Goal: Task Accomplishment & Management: Use online tool/utility

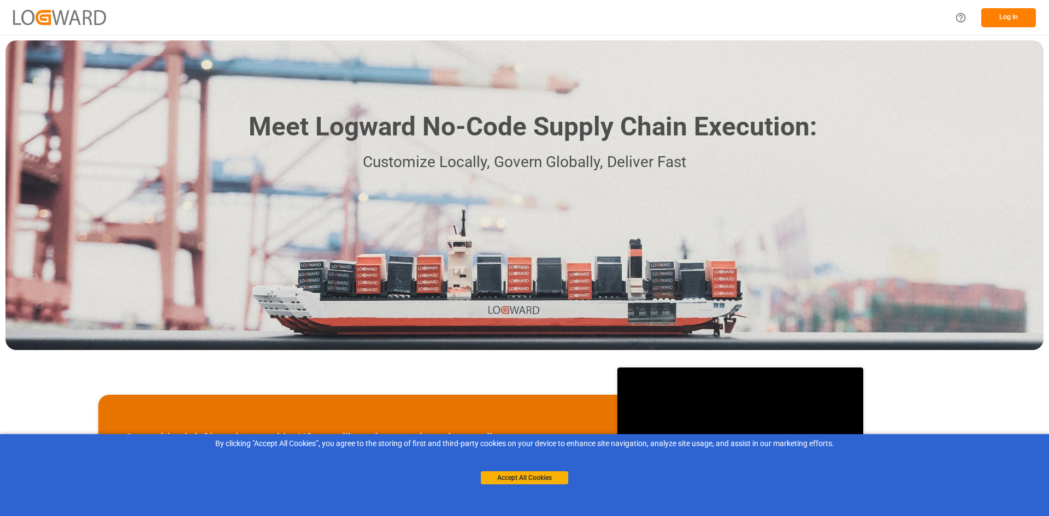
click at [1004, 22] on button "Log In" at bounding box center [1008, 17] width 55 height 19
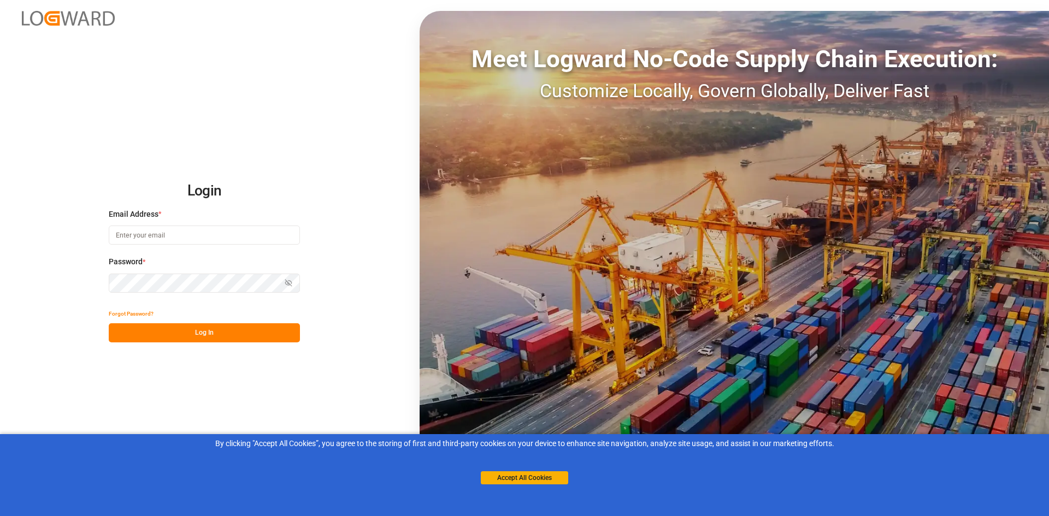
type input "[EMAIL_ADDRESS][DOMAIN_NAME]"
click at [216, 338] on button "Log In" at bounding box center [204, 332] width 191 height 19
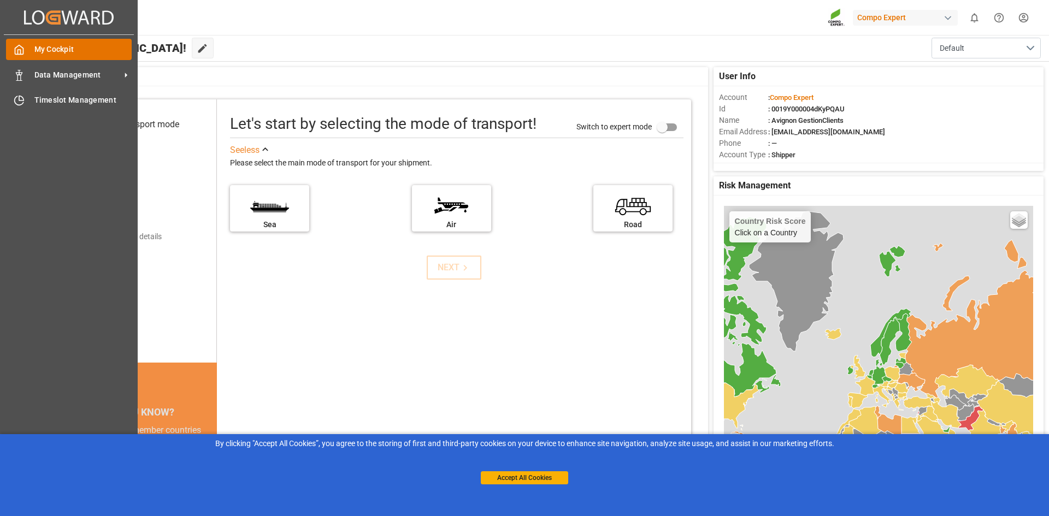
click at [23, 48] on icon at bounding box center [19, 49] width 11 height 11
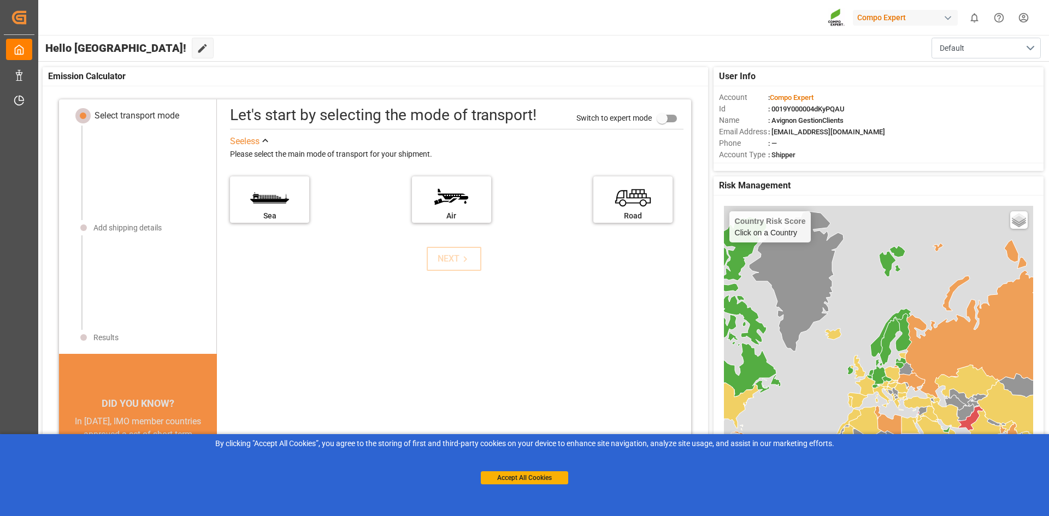
scroll to position [11, 0]
click at [455, 242] on div "See less Please select the main mode of transport for your shipment. [GEOGRAPHI…" at bounding box center [454, 188] width 470 height 115
click at [609, 196] on label "Road" at bounding box center [633, 194] width 82 height 46
click at [0, 0] on input "Road" at bounding box center [0, 0] width 0 height 0
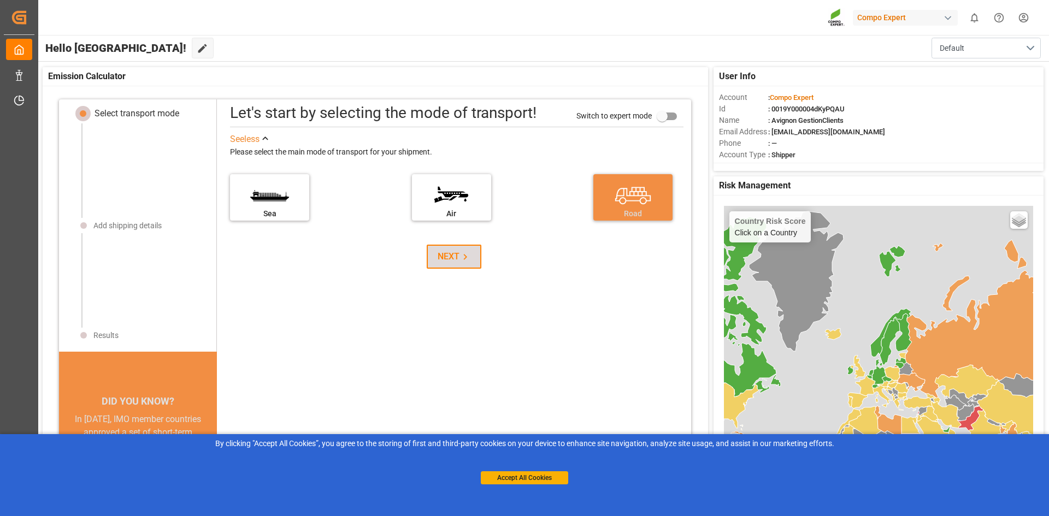
click at [447, 253] on div "NEXT" at bounding box center [454, 256] width 33 height 13
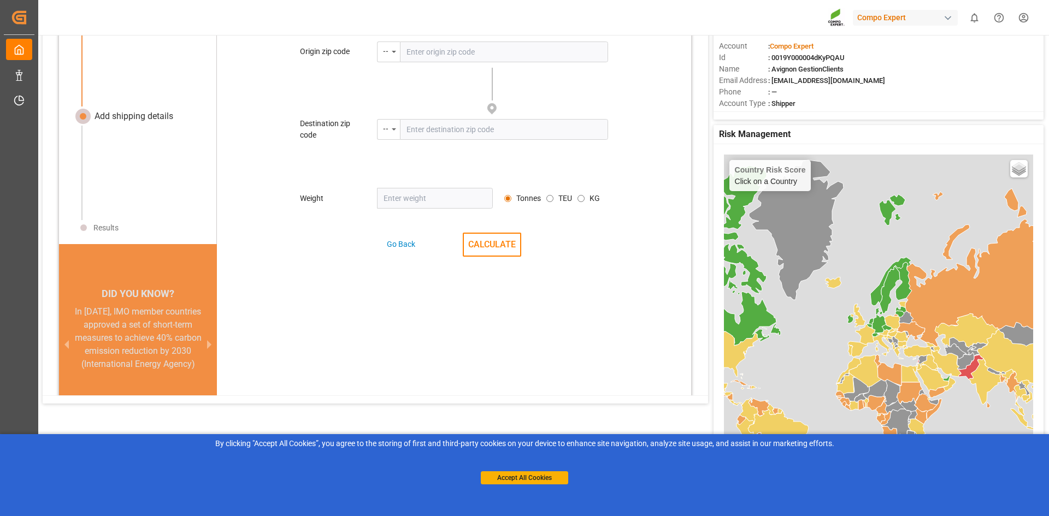
scroll to position [105, 0]
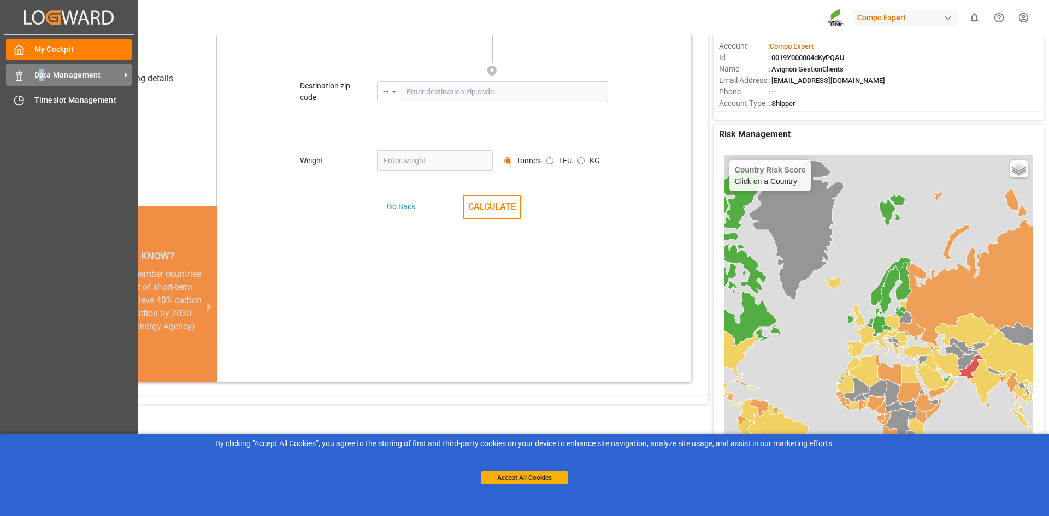
click at [42, 76] on span "Data Management" at bounding box center [77, 74] width 86 height 11
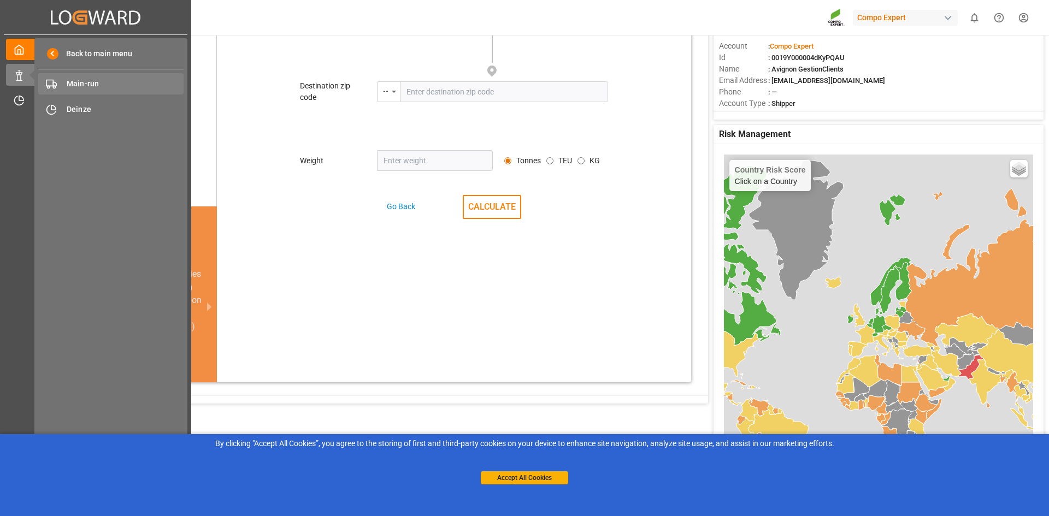
click at [97, 86] on span "Main-run" at bounding box center [125, 83] width 117 height 11
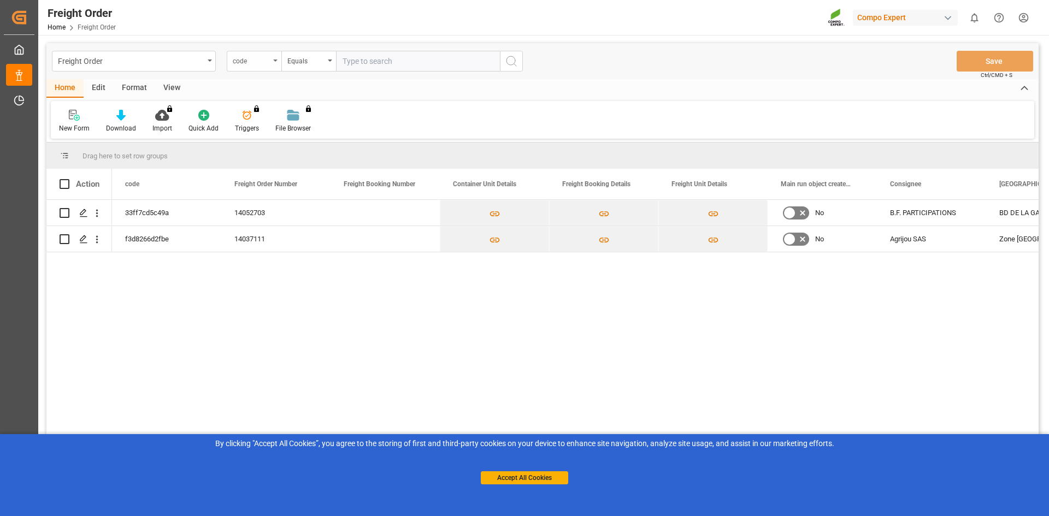
click at [273, 61] on icon "open menu" at bounding box center [275, 61] width 4 height 2
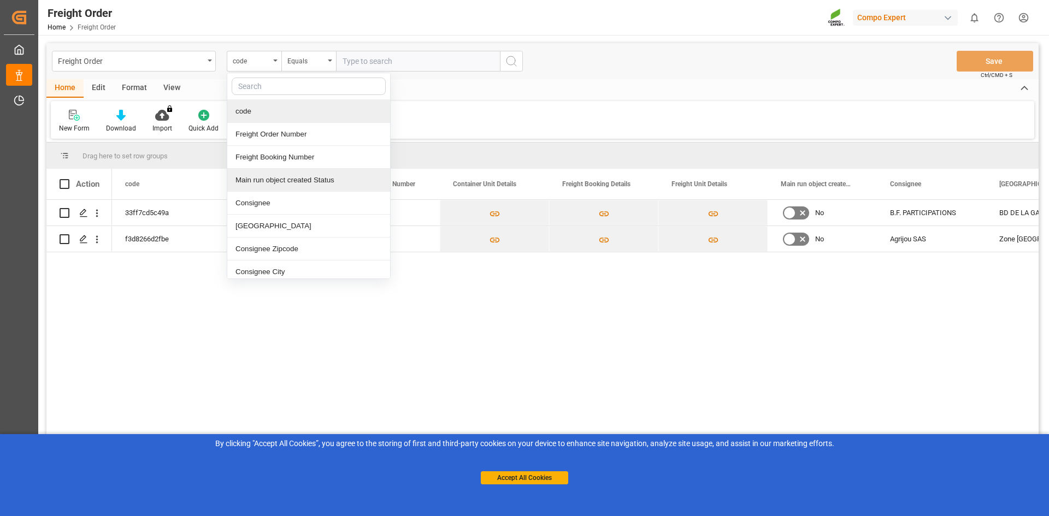
click at [303, 179] on div "Main run object created Status" at bounding box center [308, 180] width 163 height 23
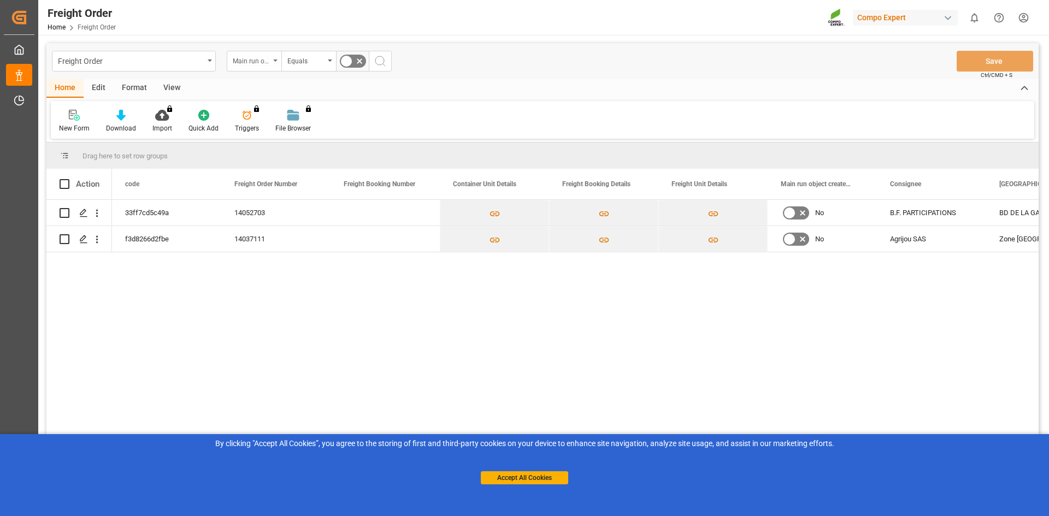
click at [262, 62] on div "Main run object created Status" at bounding box center [251, 60] width 37 height 13
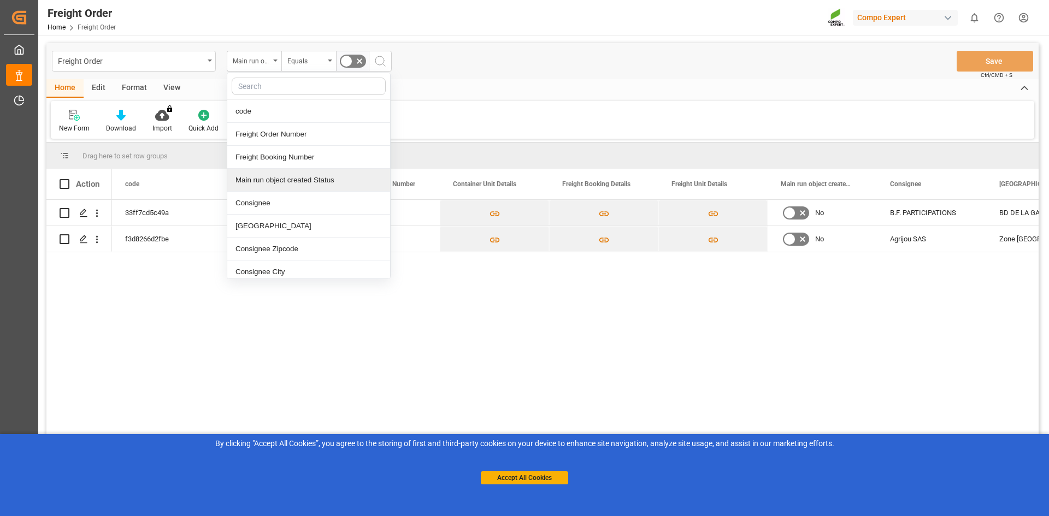
click at [339, 179] on div "Main run object created Status" at bounding box center [308, 180] width 163 height 23
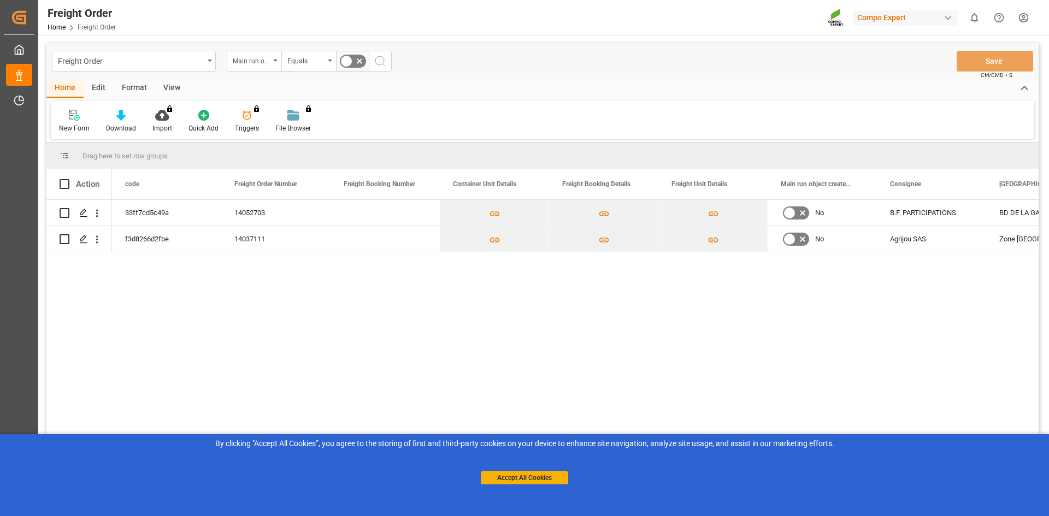
click at [370, 89] on div "Home Edit Format View" at bounding box center [542, 88] width 992 height 19
click at [373, 66] on button "search button" at bounding box center [380, 61] width 23 height 21
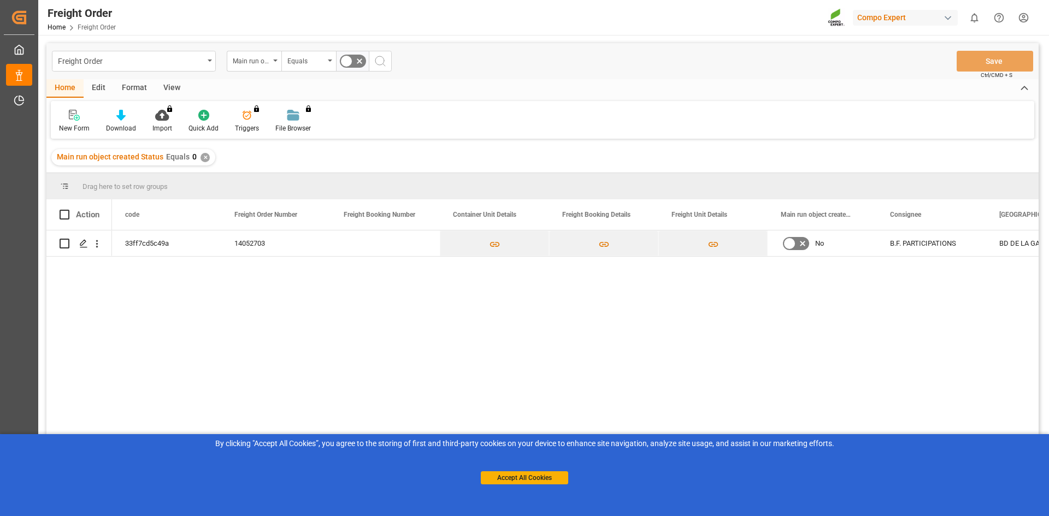
drag, startPoint x: 410, startPoint y: 287, endPoint x: 99, endPoint y: 264, distance: 311.7
click at [394, 284] on div "33ff7cd5c49a 14052703 No B.F. PARTICIPATIONS BD DE LA GARE 66170" at bounding box center [575, 377] width 927 height 293
drag, startPoint x: 379, startPoint y: 287, endPoint x: 344, endPoint y: 280, distance: 36.1
click at [376, 285] on div "33ff7cd5c49a 14052703 No B.F. PARTICIPATIONS BD DE LA GARE 66170" at bounding box center [575, 377] width 927 height 293
click at [61, 248] on input "Press Space to toggle row selection (unchecked)" at bounding box center [65, 244] width 10 height 10
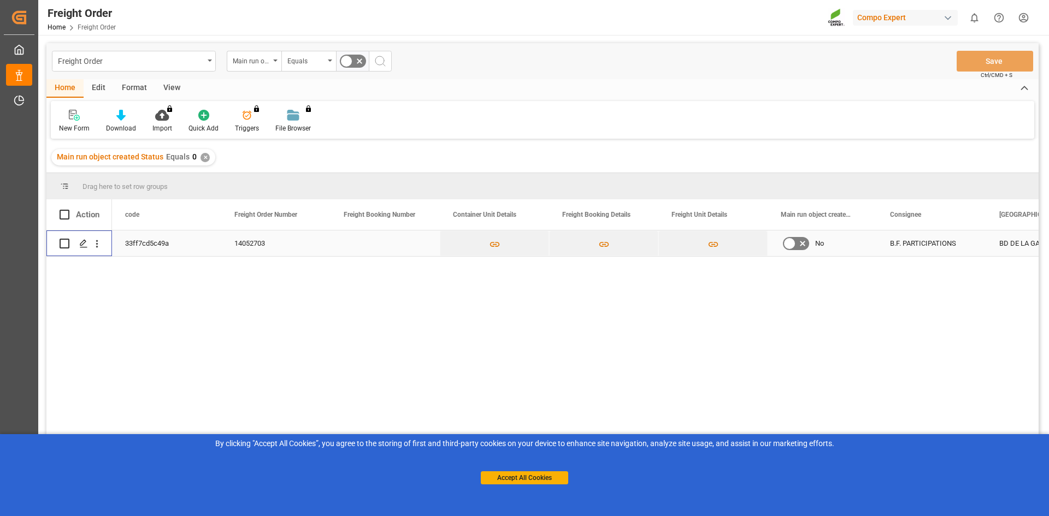
checkbox input "true"
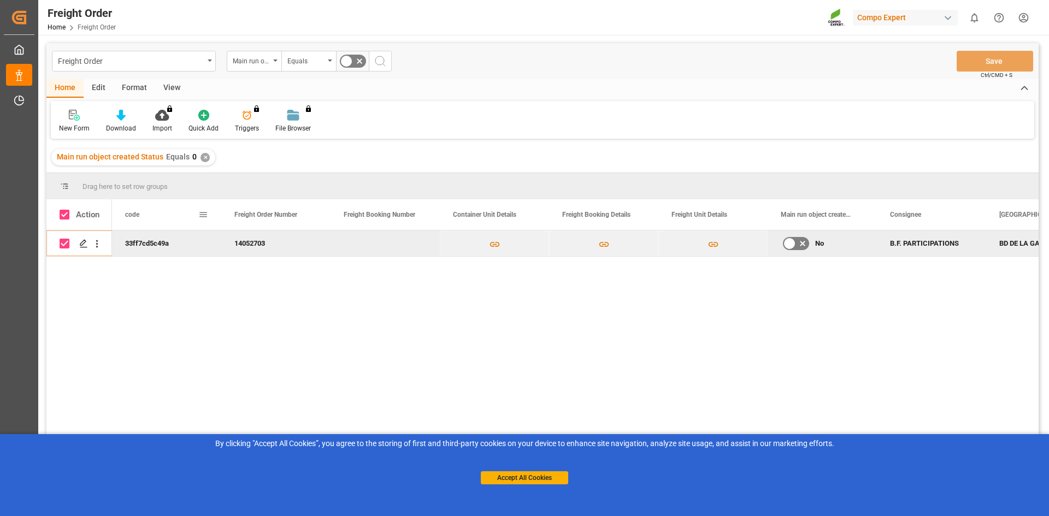
click at [163, 214] on div "code" at bounding box center [161, 214] width 73 height 31
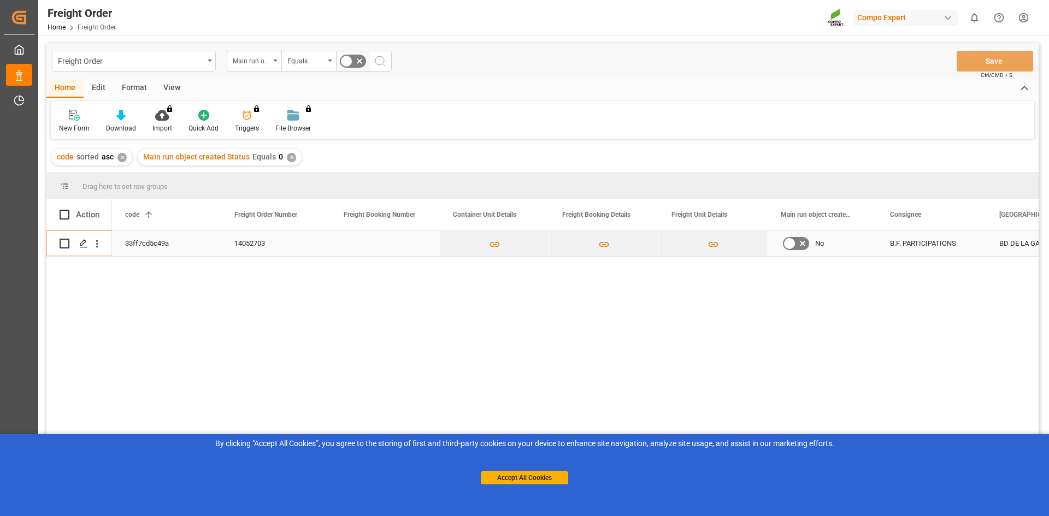
click at [63, 243] on input "Press Space to toggle row selection (unchecked)" at bounding box center [65, 244] width 10 height 10
checkbox input "true"
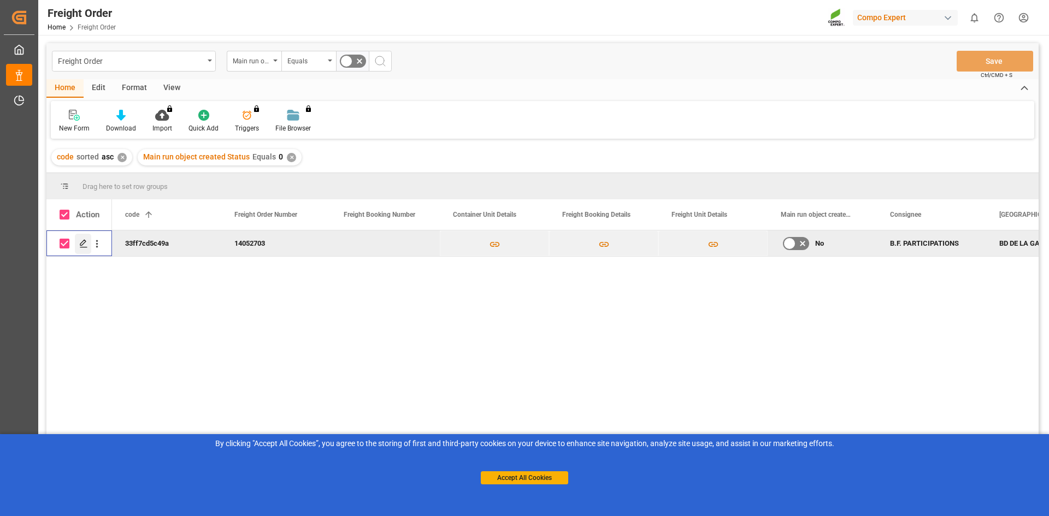
click at [87, 246] on icon "Press SPACE to deselect this row." at bounding box center [83, 243] width 9 height 9
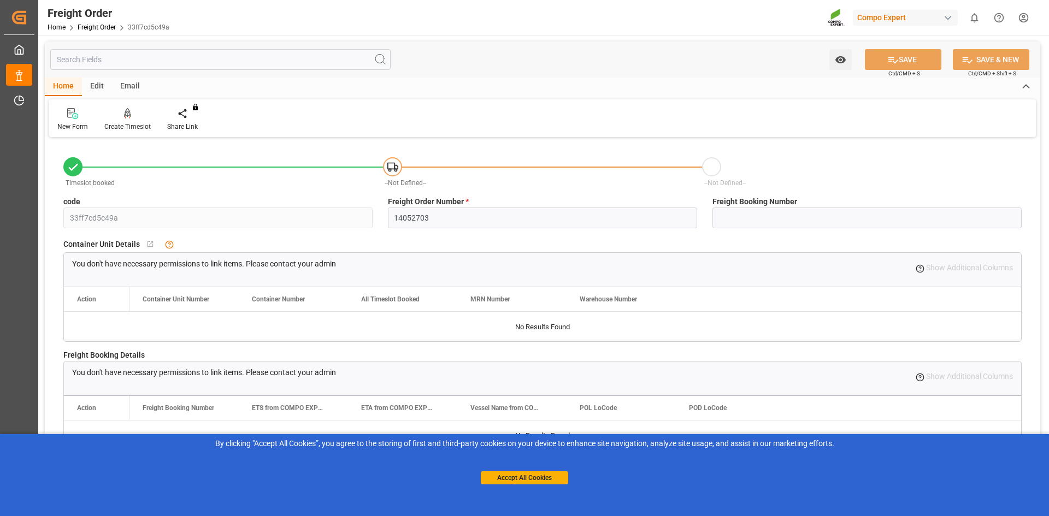
click at [99, 89] on div "Edit" at bounding box center [97, 87] width 30 height 19
click at [54, 89] on div "Home" at bounding box center [63, 87] width 37 height 19
click at [144, 121] on div "Create Timeslot" at bounding box center [127, 120] width 63 height 24
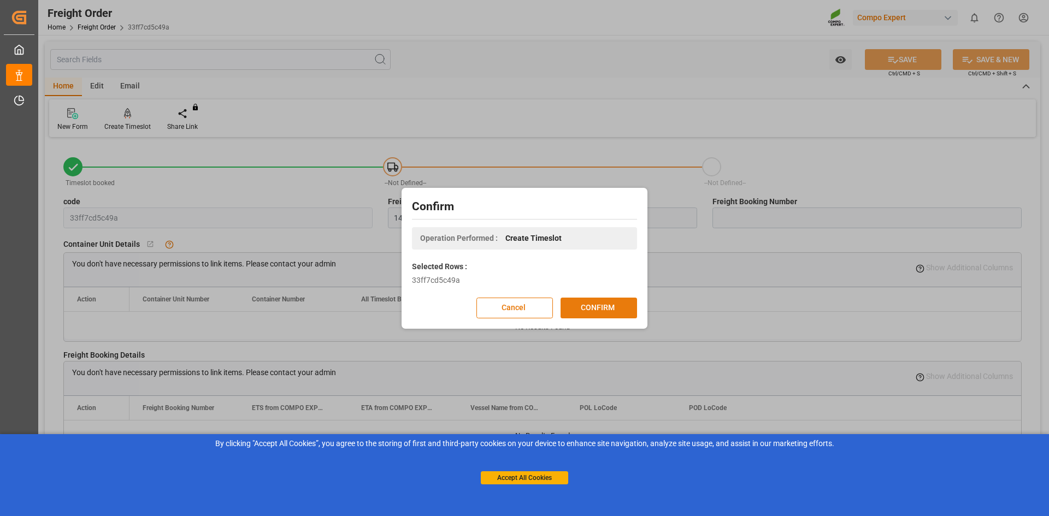
click at [603, 311] on button "CONFIRM" at bounding box center [599, 308] width 76 height 21
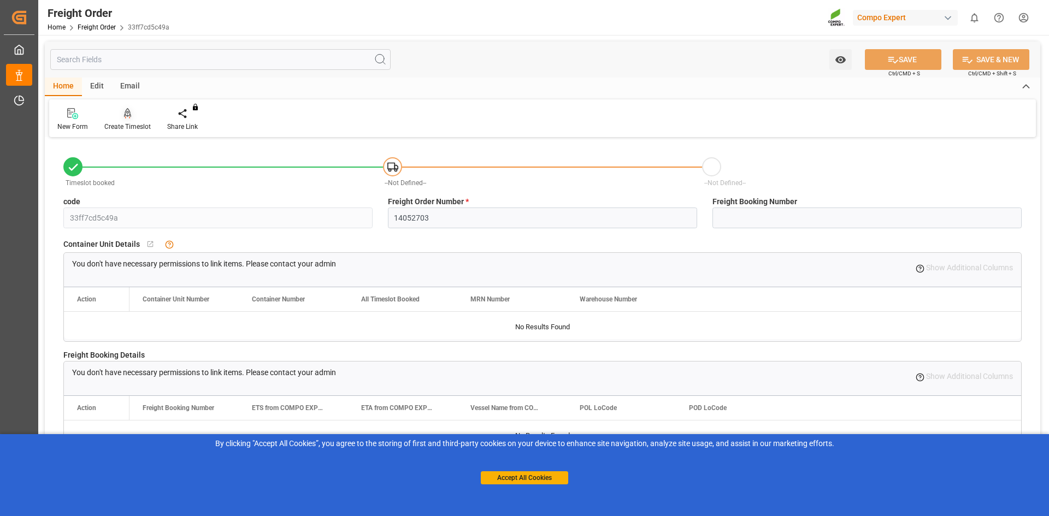
click at [131, 119] on icon at bounding box center [128, 113] width 8 height 11
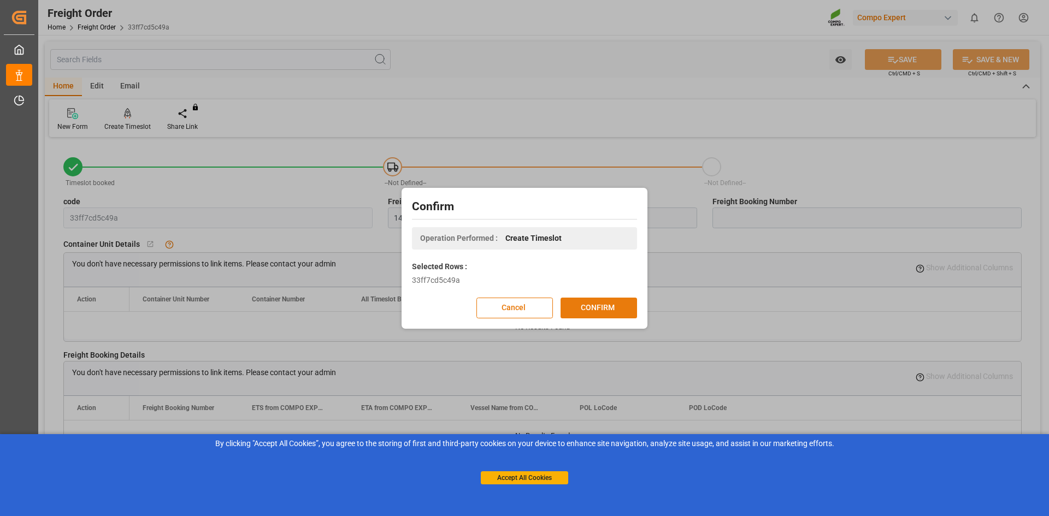
click at [597, 305] on button "CONFIRM" at bounding box center [599, 308] width 76 height 21
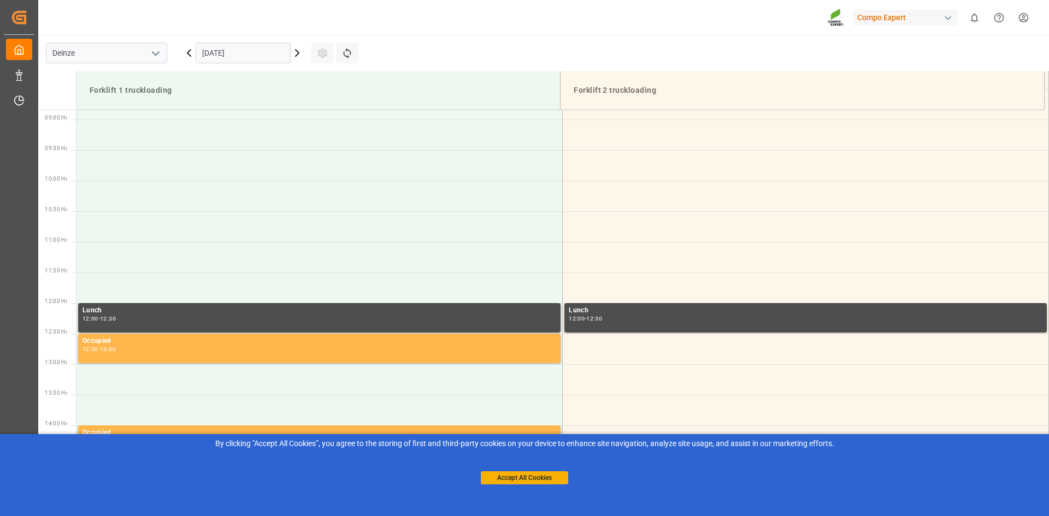
scroll to position [544, 0]
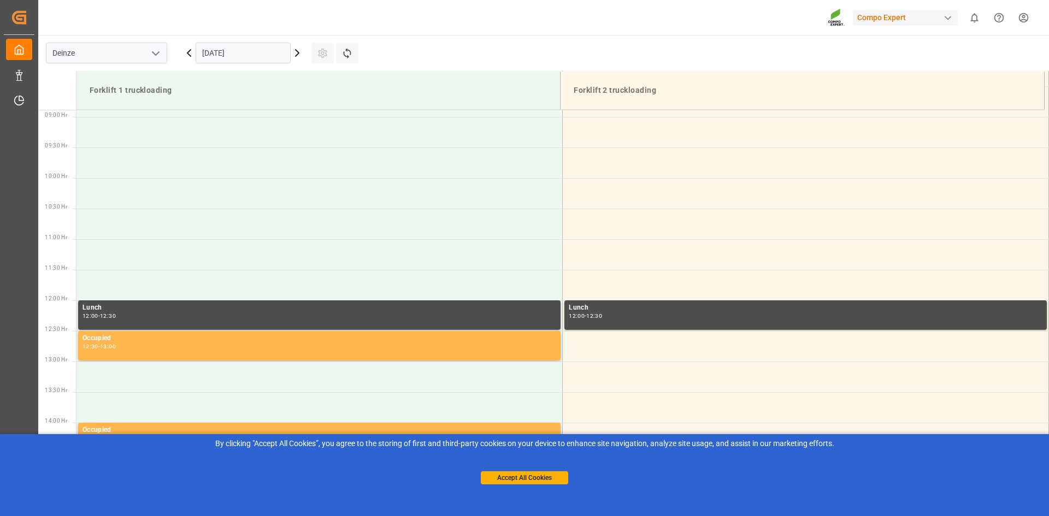
click at [263, 63] on input "22.09.2025" at bounding box center [243, 53] width 95 height 21
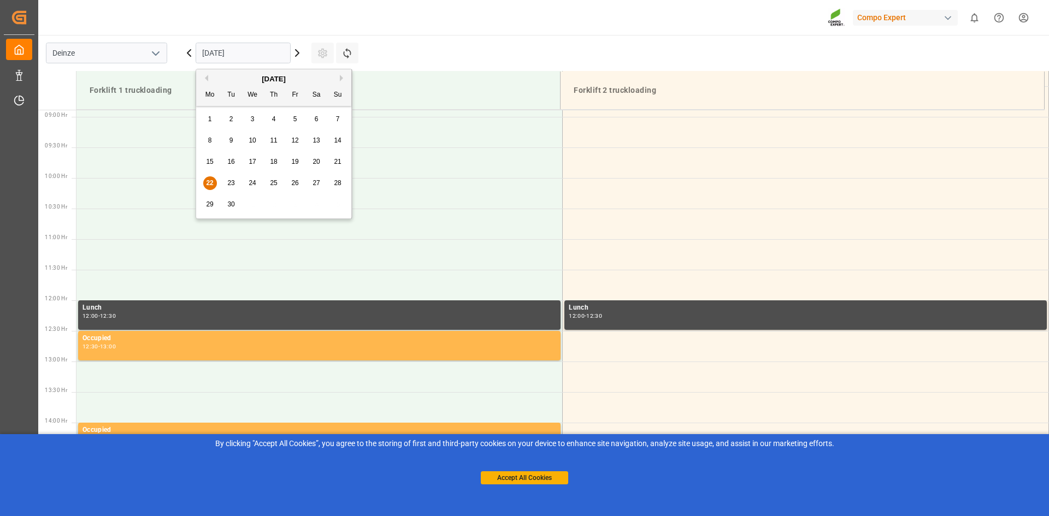
click at [247, 182] on div "24" at bounding box center [253, 183] width 14 height 13
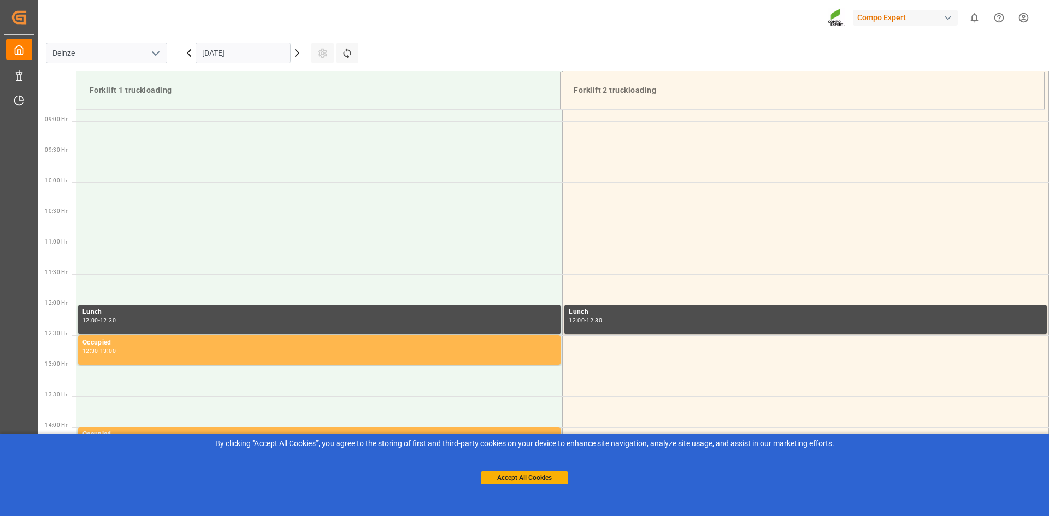
scroll to position [544, 0]
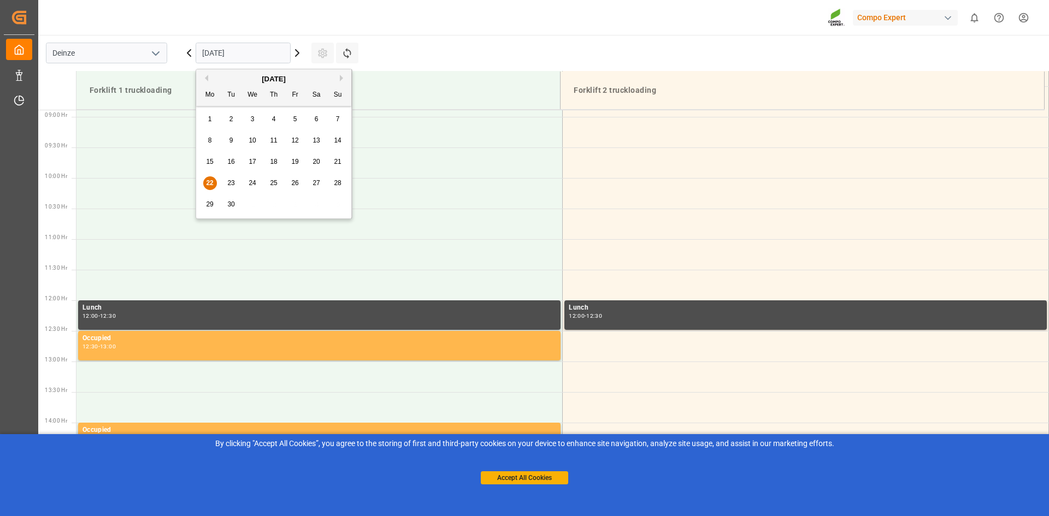
drag, startPoint x: 246, startPoint y: 47, endPoint x: 240, endPoint y: 48, distance: 5.5
click at [244, 47] on input "22.09.2025" at bounding box center [243, 53] width 95 height 21
click at [252, 183] on span "24" at bounding box center [252, 183] width 7 height 8
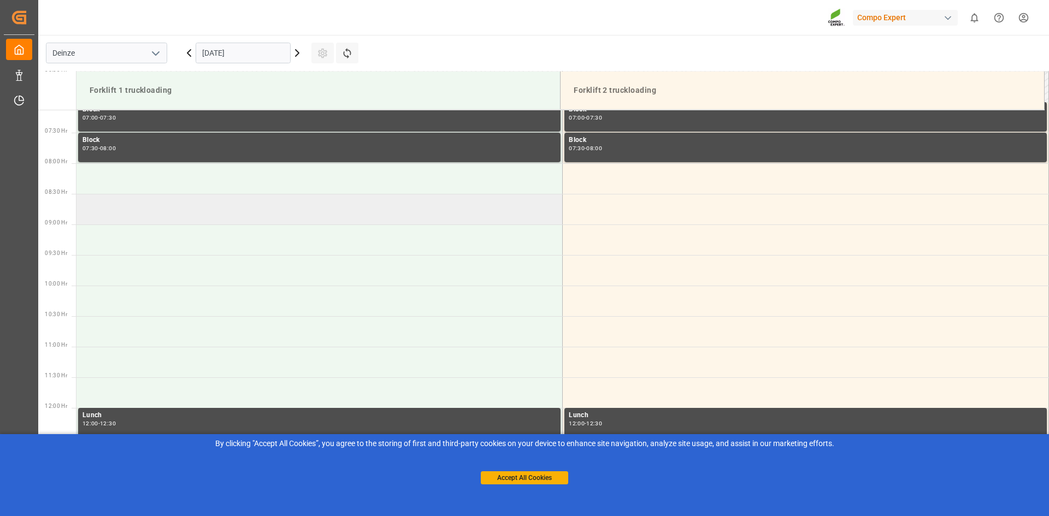
scroll to position [437, 0]
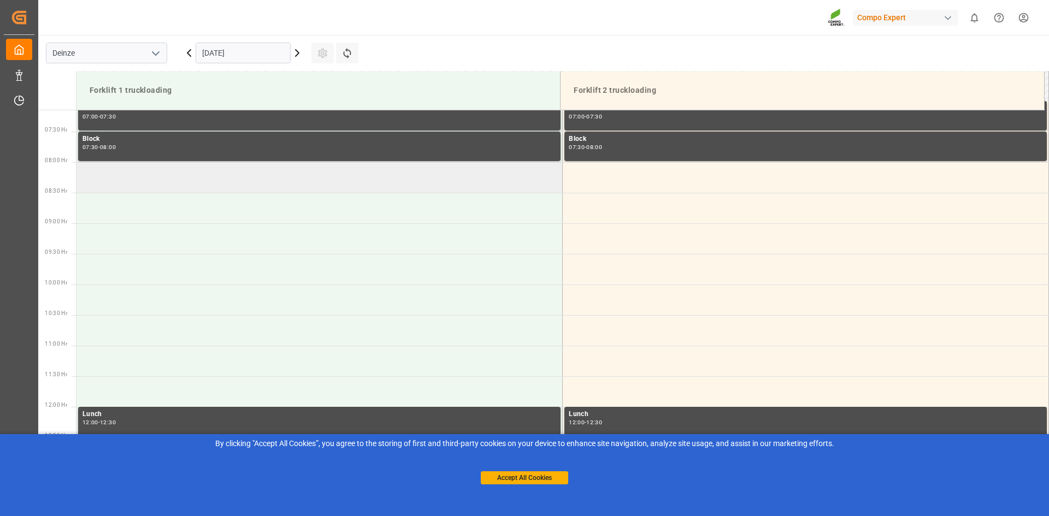
click at [310, 182] on td at bounding box center [319, 177] width 486 height 31
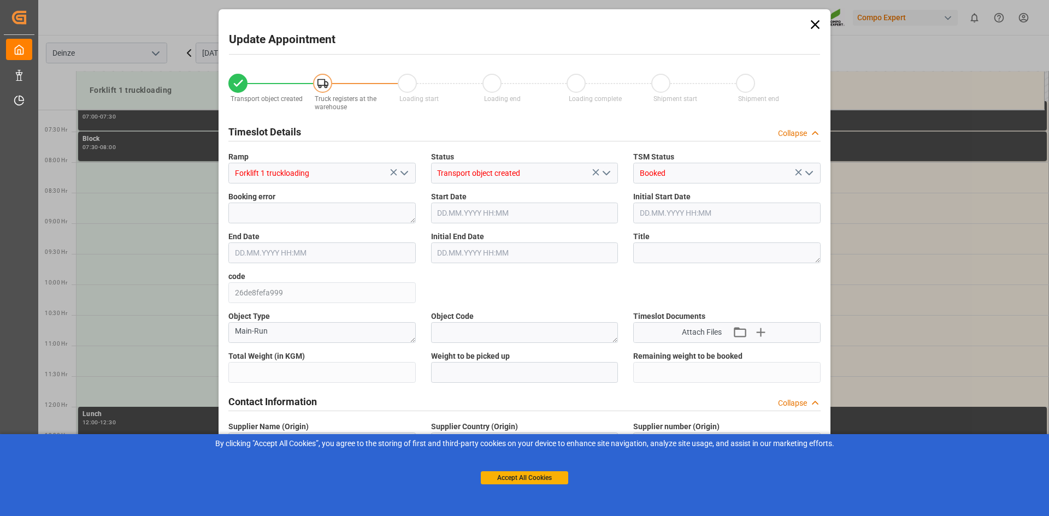
type input "25284"
type input "-25284"
type input "42"
type input "24.09.2025 08:00"
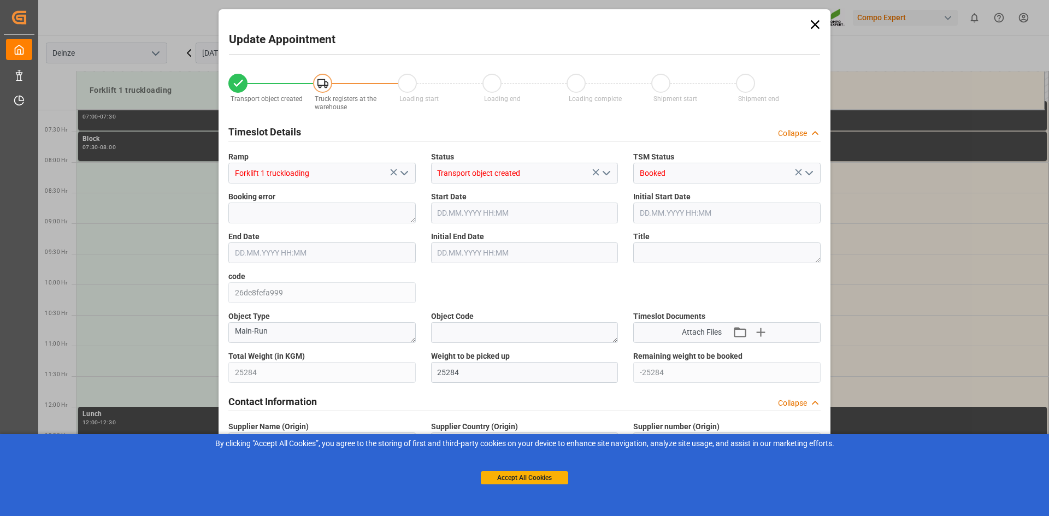
type input "24.09.2025 08:30"
type input "22.09.2025 09:21"
type input "22.09.2025 07:46"
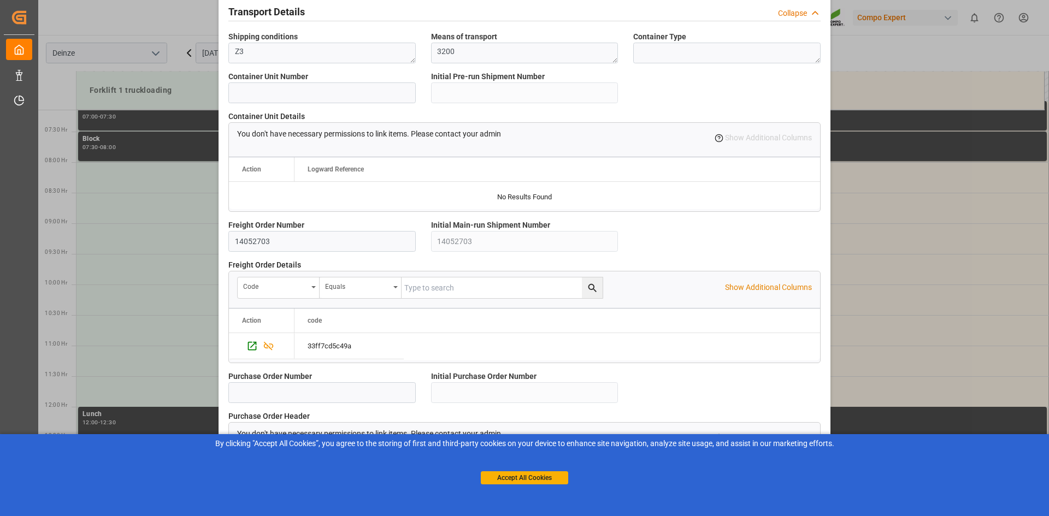
scroll to position [922, 0]
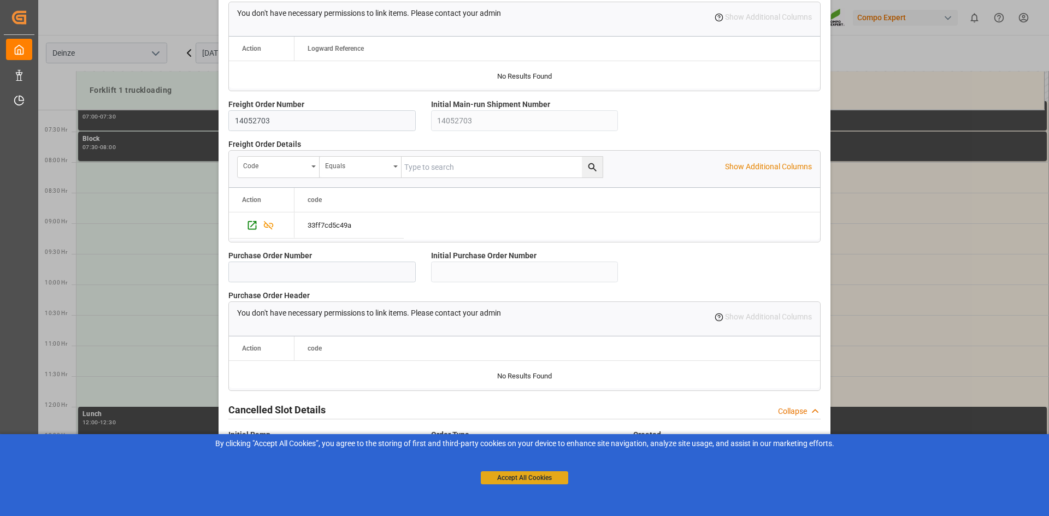
click at [550, 474] on button "Accept All Cookies" at bounding box center [524, 477] width 87 height 13
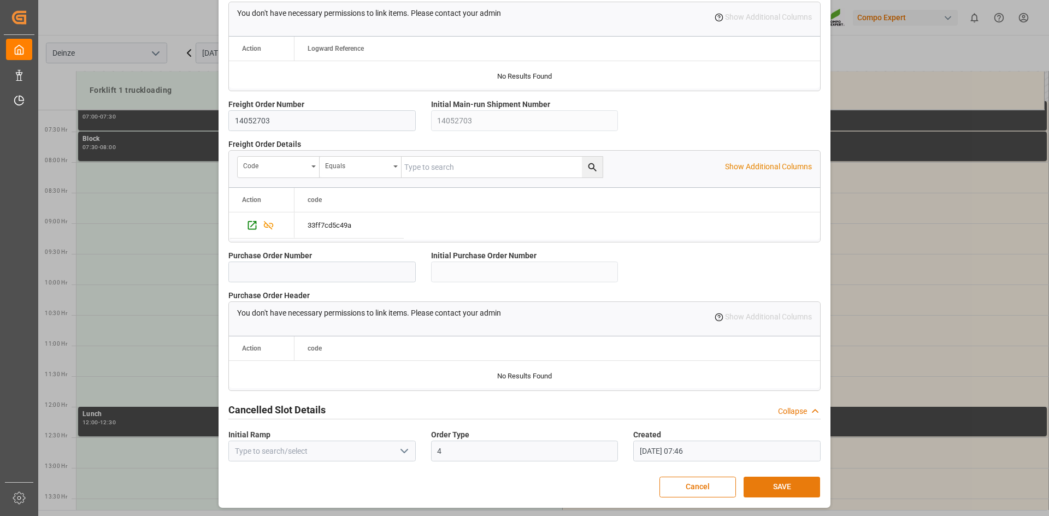
click at [783, 487] on button "SAVE" at bounding box center [782, 487] width 76 height 21
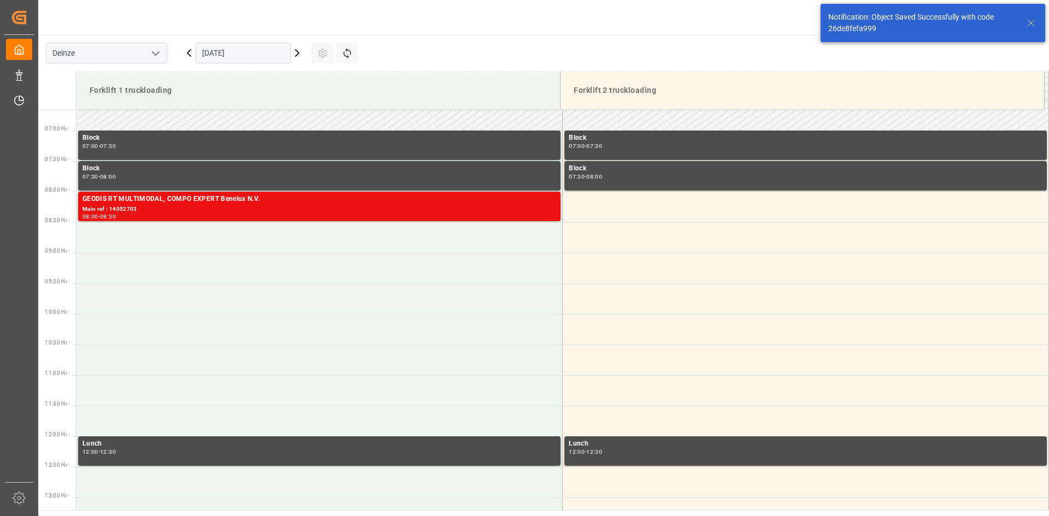
scroll to position [421, 0]
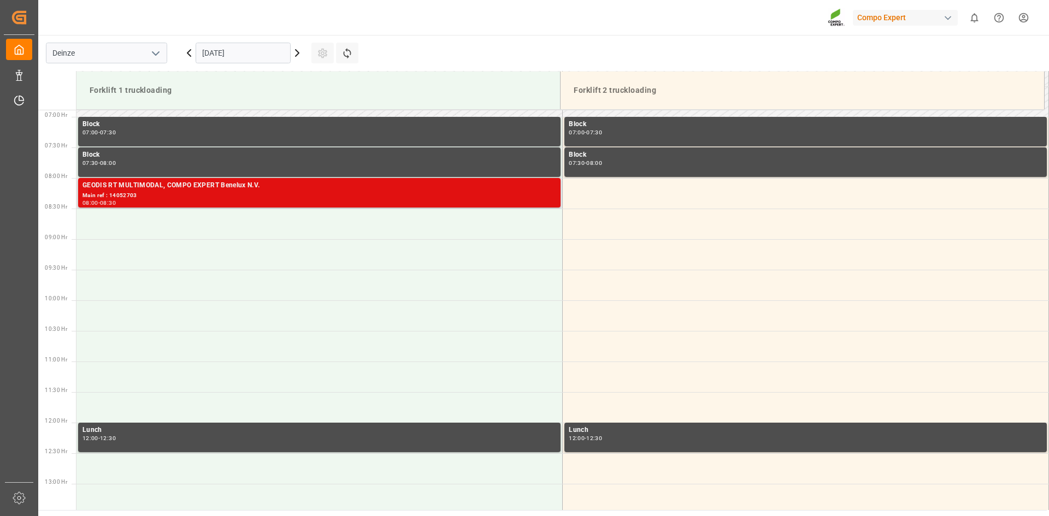
click at [152, 198] on div "Main ref : 14052703" at bounding box center [319, 195] width 474 height 9
